Goal: Transaction & Acquisition: Download file/media

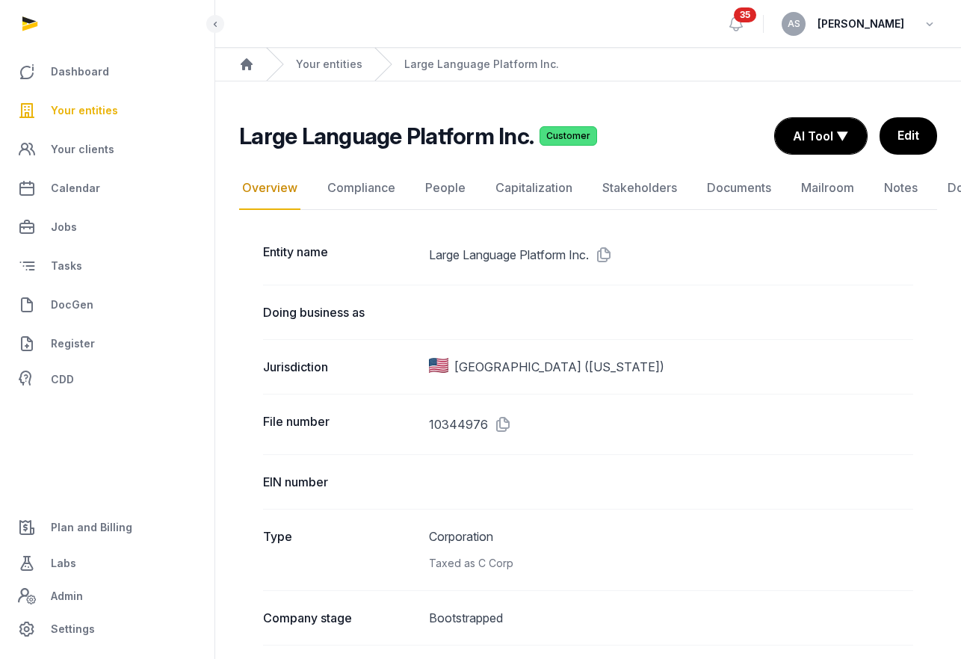
click at [105, 102] on span "Your entities" at bounding box center [84, 111] width 67 height 18
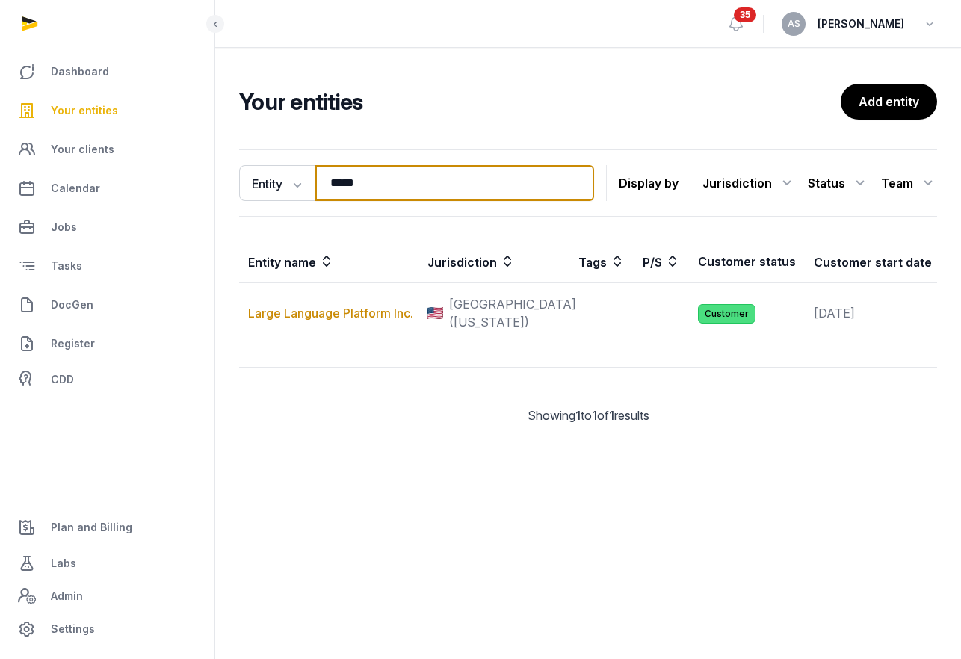
drag, startPoint x: 370, startPoint y: 179, endPoint x: 300, endPoint y: 162, distance: 71.4
click at [300, 174] on div "Entity Entity People Tags Services ***** Search" at bounding box center [416, 183] width 355 height 36
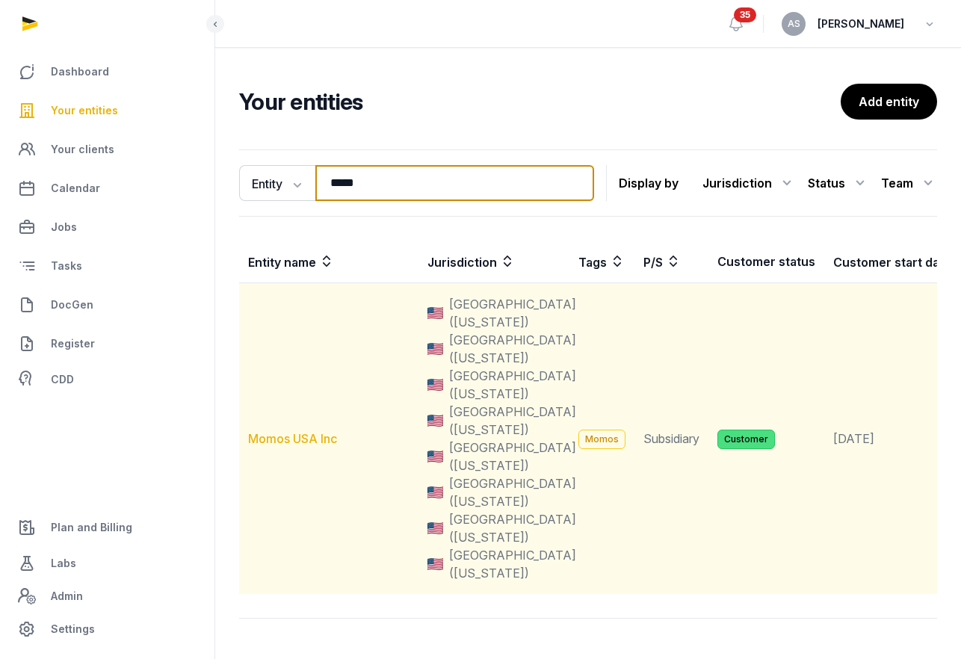
type input "*****"
click at [330, 440] on link "Momos USA Inc" at bounding box center [292, 438] width 89 height 15
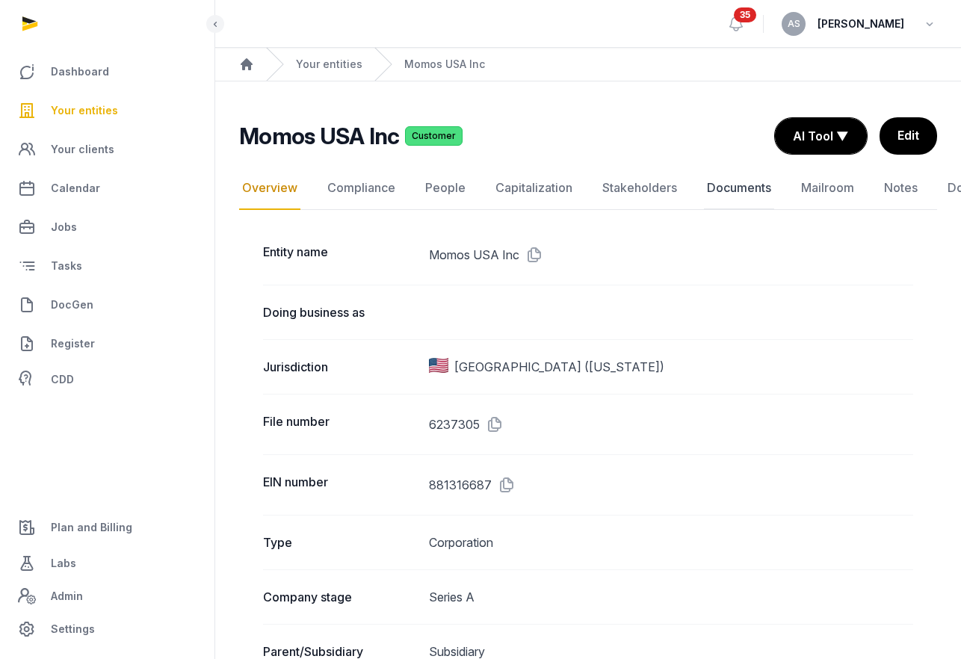
click at [762, 182] on link "Documents" at bounding box center [739, 188] width 70 height 43
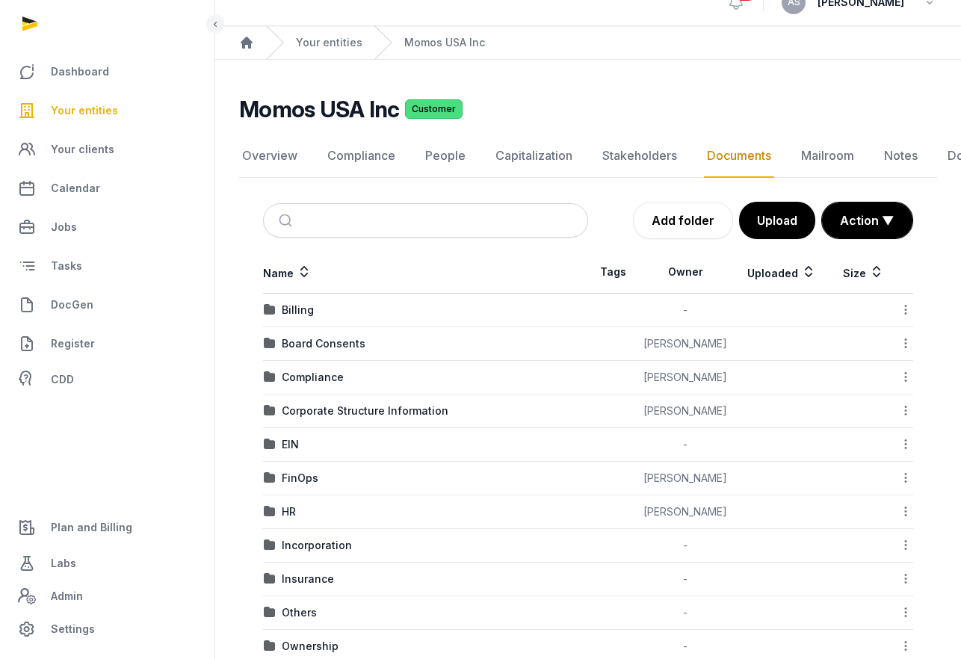
scroll to position [29, 0]
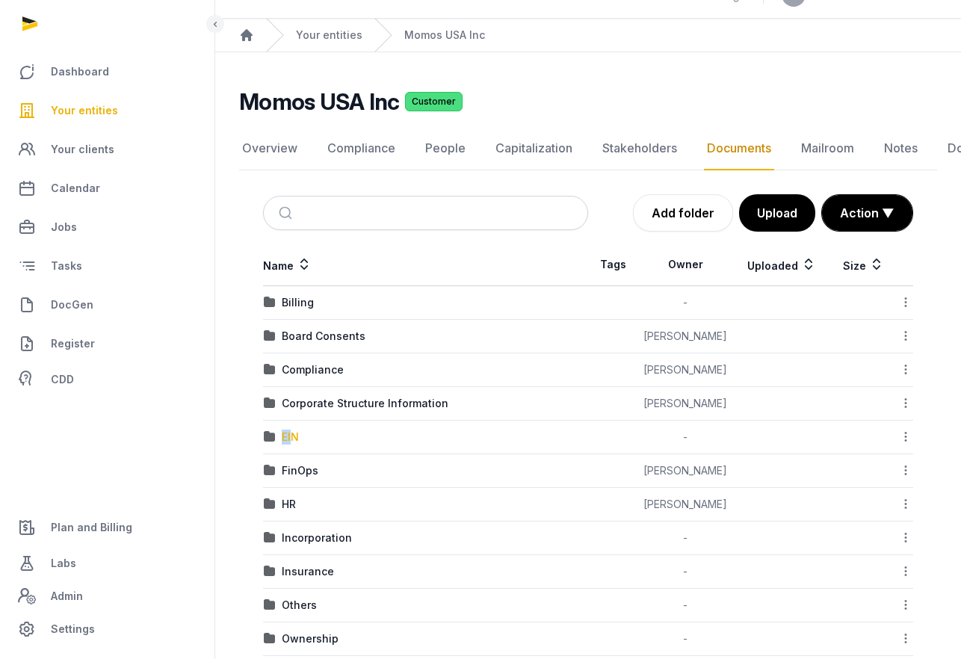
click at [294, 430] on div "EIN" at bounding box center [290, 437] width 17 height 15
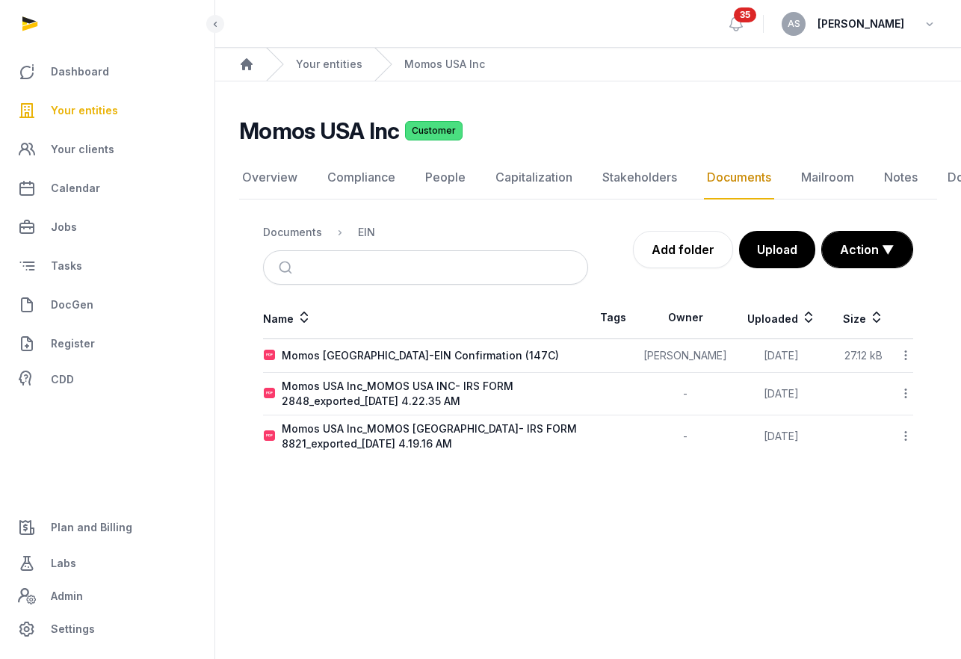
scroll to position [0, 0]
click at [902, 355] on icon at bounding box center [905, 355] width 13 height 16
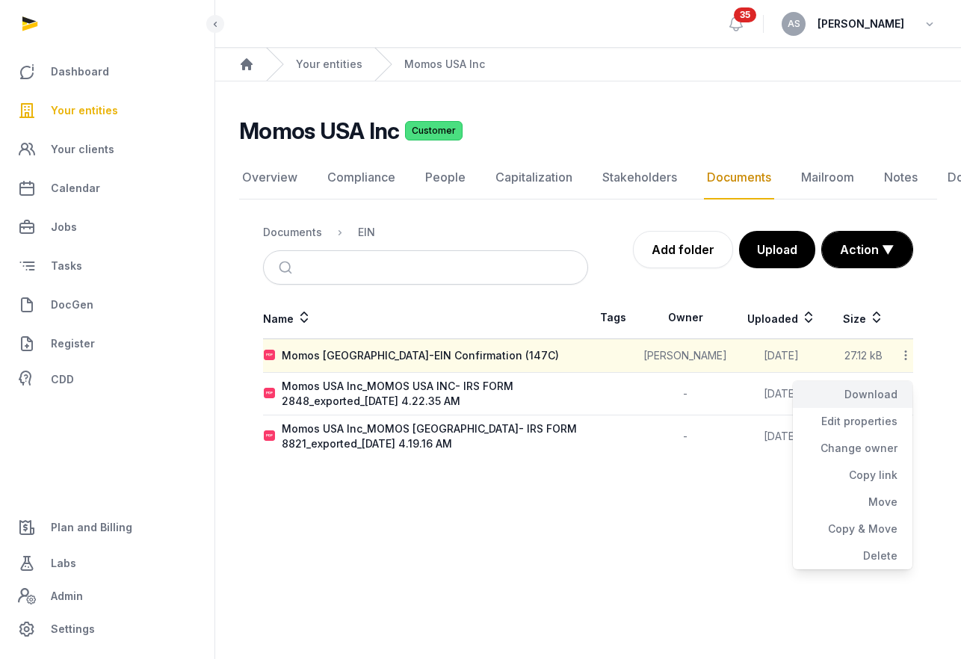
click at [871, 392] on div "Download" at bounding box center [853, 394] width 120 height 27
